Goal: Task Accomplishment & Management: Use online tool/utility

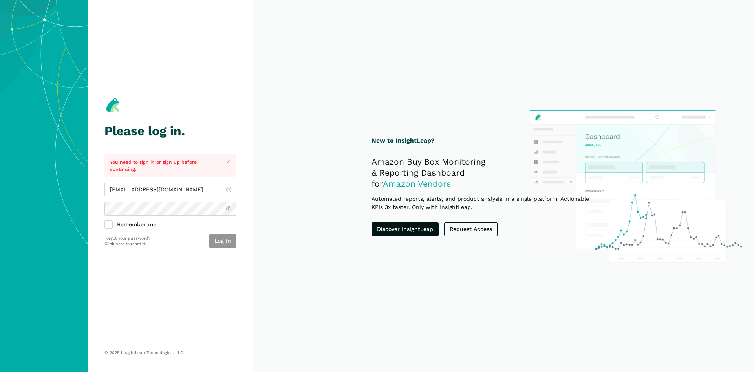
type input "[EMAIL_ADDRESS][DOMAIN_NAME]"
click at [216, 239] on button "Log in" at bounding box center [222, 241] width 27 height 14
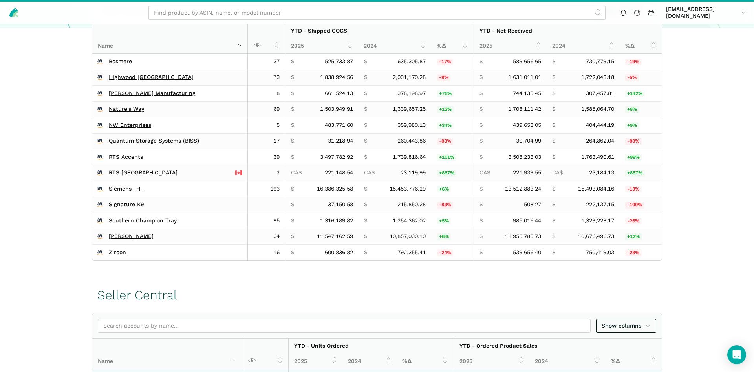
scroll to position [188, 0]
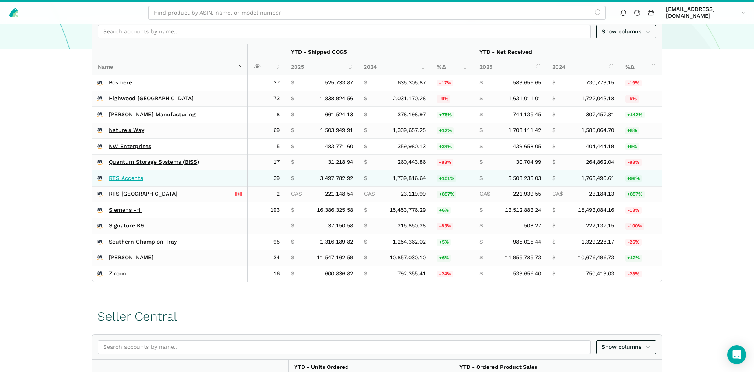
click at [113, 178] on link "RTS Accents" at bounding box center [126, 178] width 34 height 7
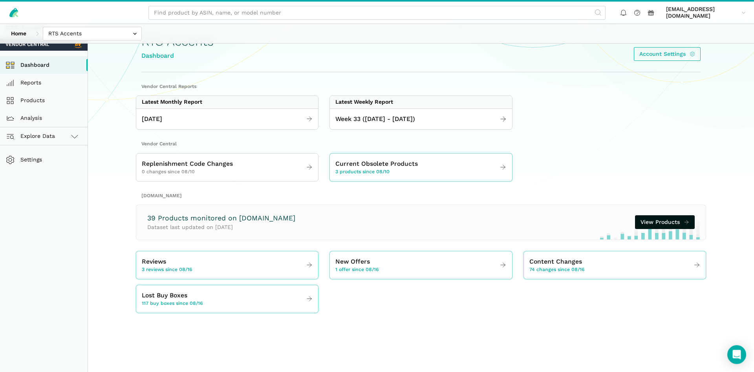
scroll to position [40, 0]
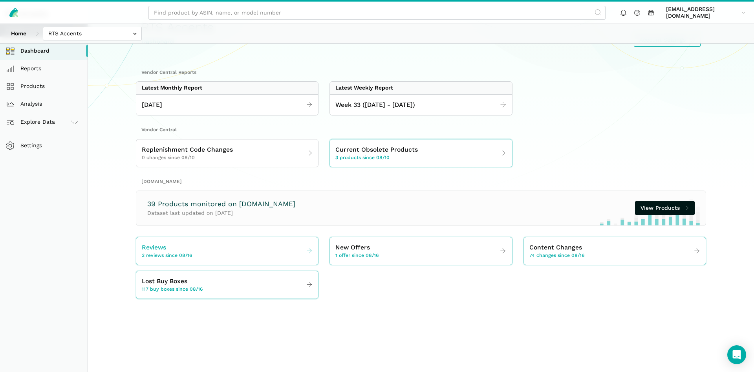
click at [166, 257] on span "3 reviews since 08/16" at bounding box center [167, 255] width 50 height 7
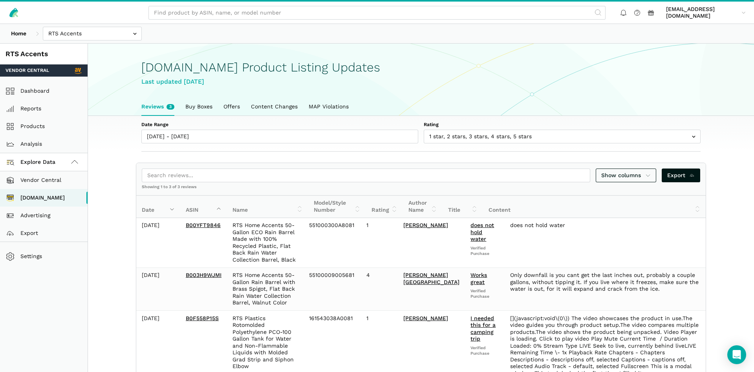
click at [80, 40] on div "Home [GEOGRAPHIC_DATA] [GEOGRAPHIC_DATA] [PERSON_NAME] - [GEOGRAPHIC_DATA] Gree…" at bounding box center [377, 33] width 754 height 19
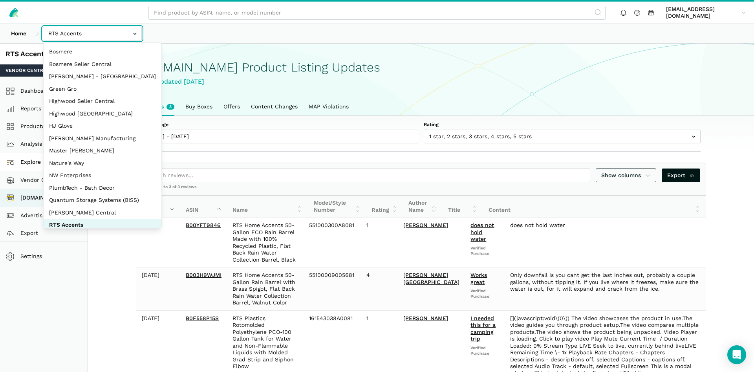
click at [82, 34] on input "text" at bounding box center [92, 34] width 99 height 14
select select "3t6bg6GamSTDovWwD6pnZB2o"
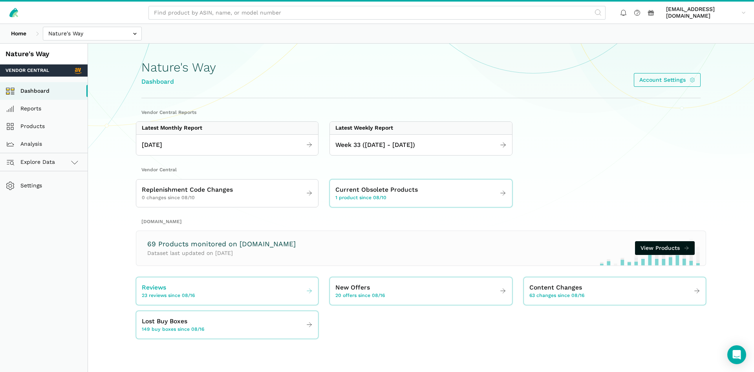
click at [188, 288] on div "Reviews 23 reviews since 08/16" at bounding box center [168, 291] width 53 height 16
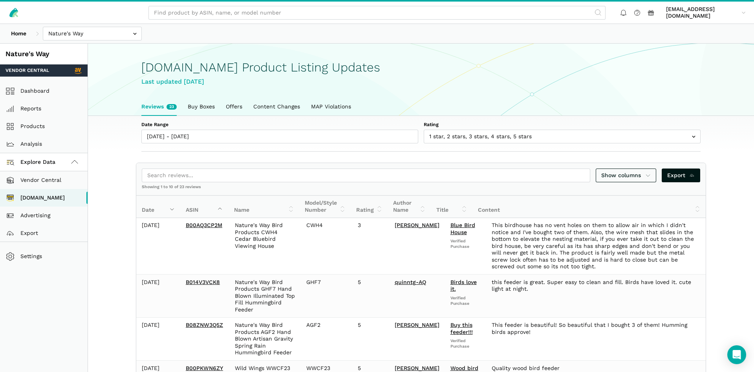
scroll to position [3, 0]
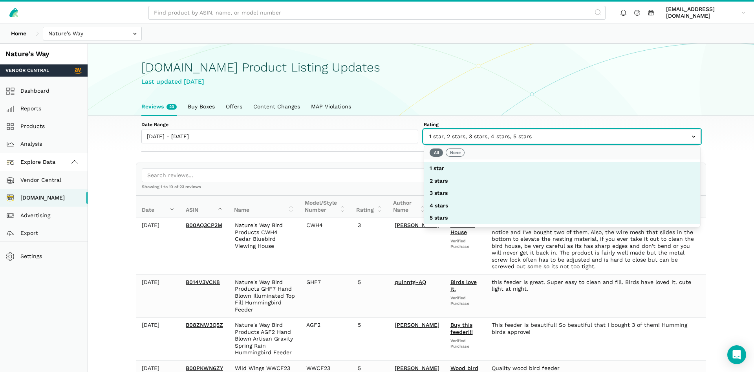
click at [483, 139] on input "text" at bounding box center [561, 137] width 277 height 14
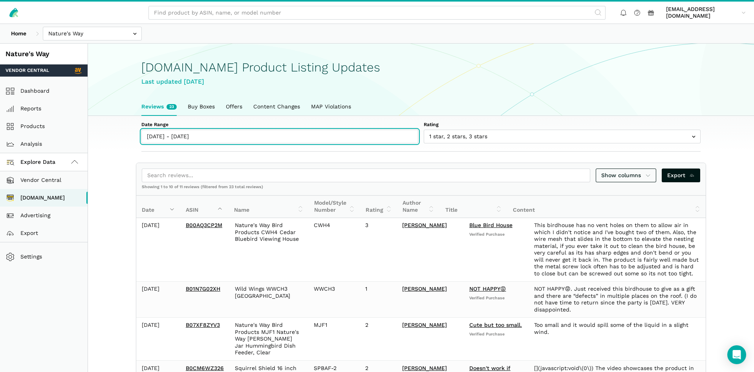
click at [171, 137] on input "08/16/2025 - 08/22/2025" at bounding box center [279, 137] width 277 height 14
type input "08/16/2025"
type input "08/22/2025"
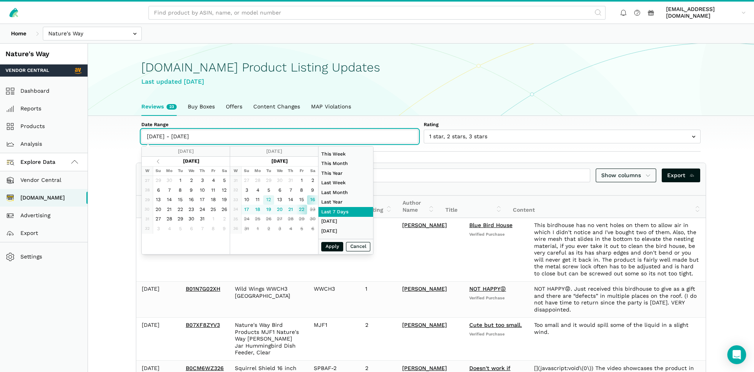
type input "08/12/2025"
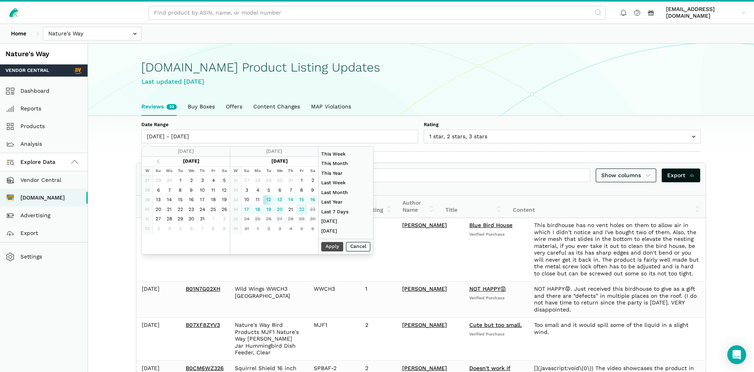
type input "08/22/2025"
type input "08/12/2025"
click at [328, 250] on button "Apply" at bounding box center [332, 247] width 22 height 10
type input "08/12/2025 - 08/22/2025"
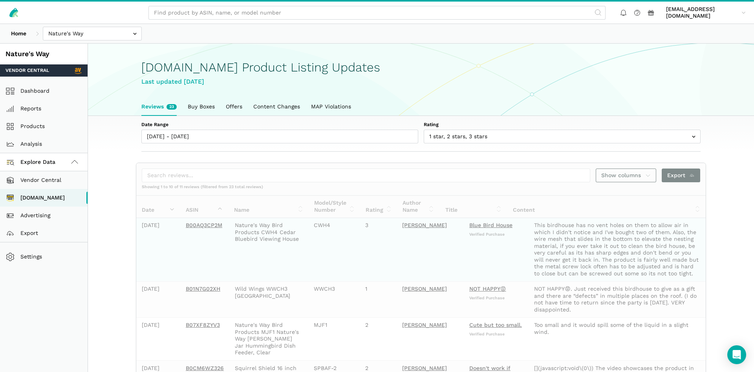
click at [328, 247] on td "CWH4" at bounding box center [333, 250] width 51 height 64
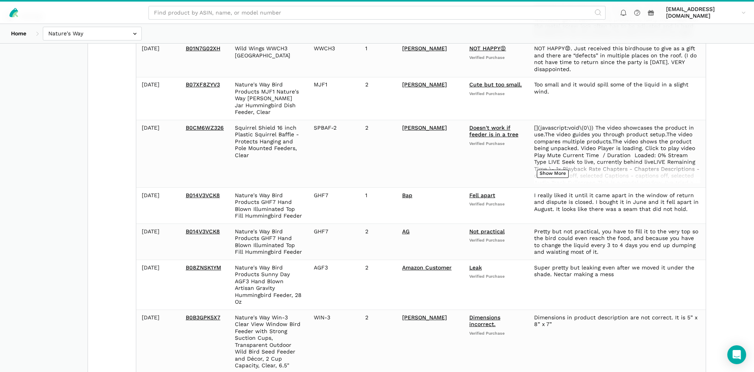
scroll to position [358, 0]
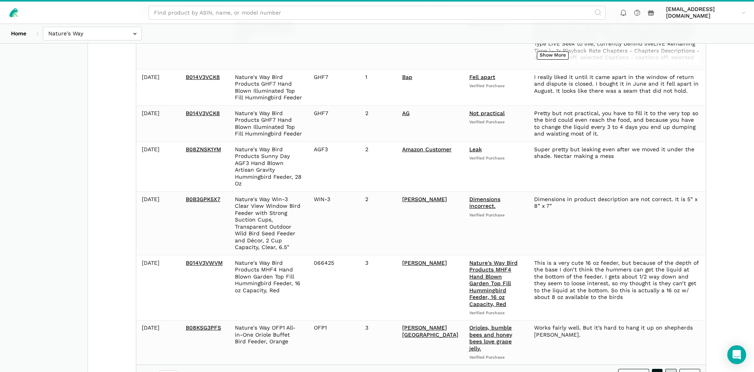
click at [669, 369] on link "2" at bounding box center [670, 374] width 11 height 11
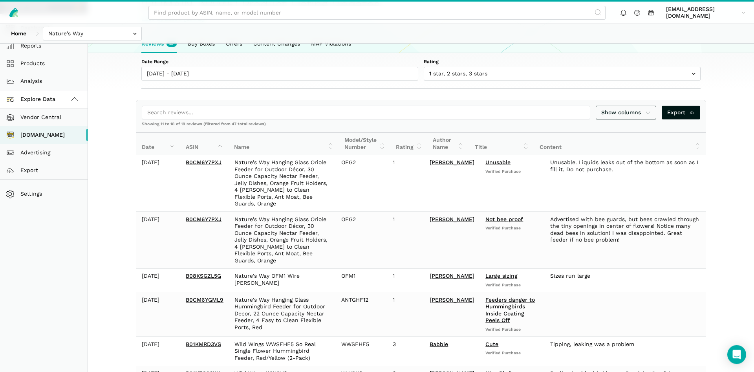
scroll to position [7, 0]
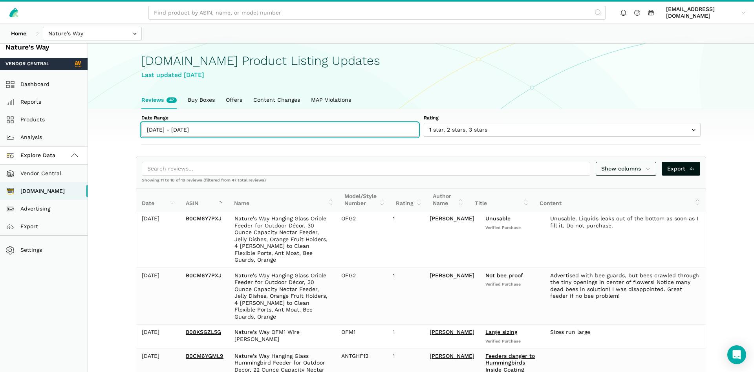
click at [171, 127] on input "08/12/2025 - 08/22/2025" at bounding box center [279, 130] width 277 height 14
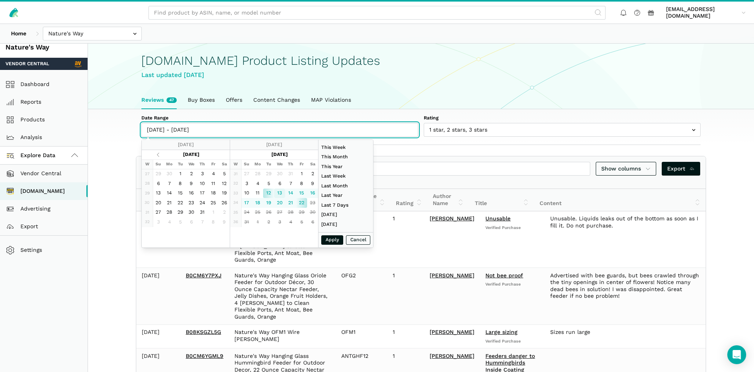
type input "08/13/2025"
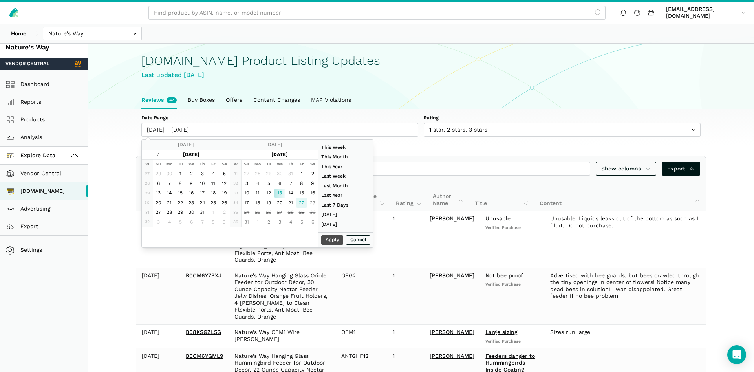
type input "08/22/2025"
type input "08/13/2025"
click at [330, 239] on button "Apply" at bounding box center [332, 240] width 22 height 10
type input "08/13/2025 - 08/22/2025"
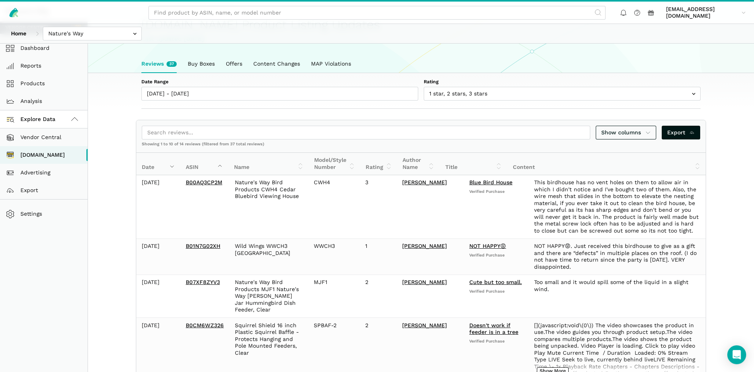
scroll to position [0, 0]
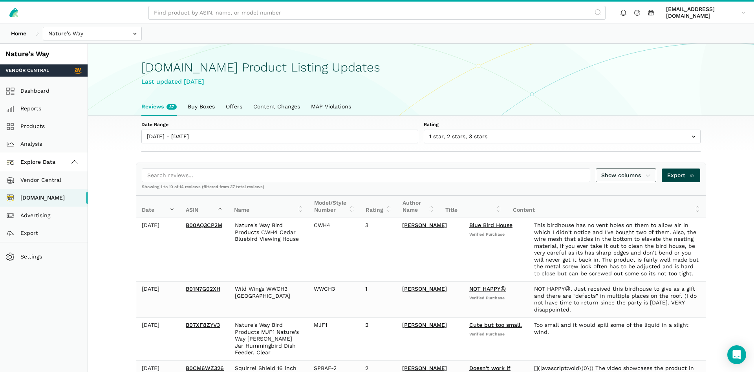
click at [680, 177] on span "Export" at bounding box center [681, 175] width 28 height 8
